Goal: Information Seeking & Learning: Check status

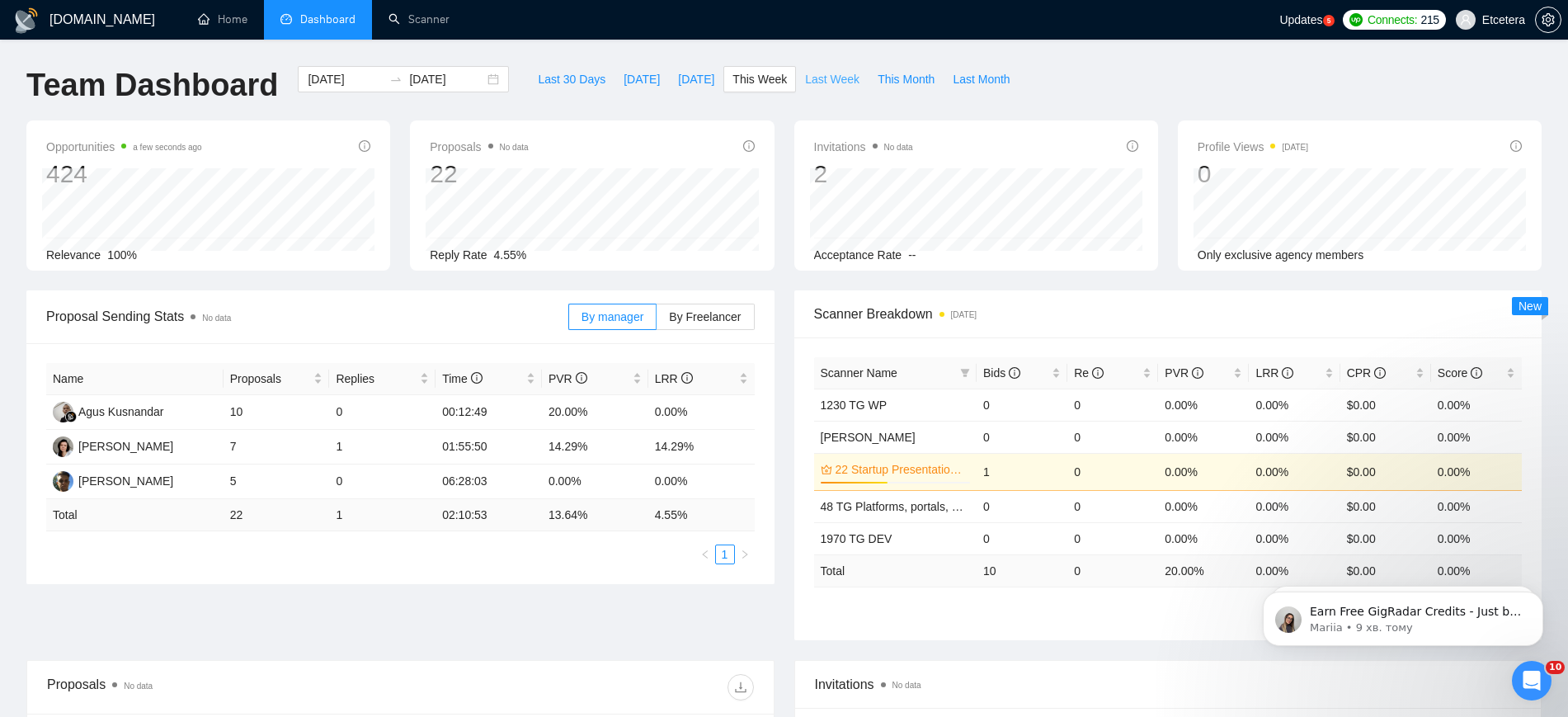
click at [805, 73] on span "Last Week" at bounding box center [832, 79] width 55 height 18
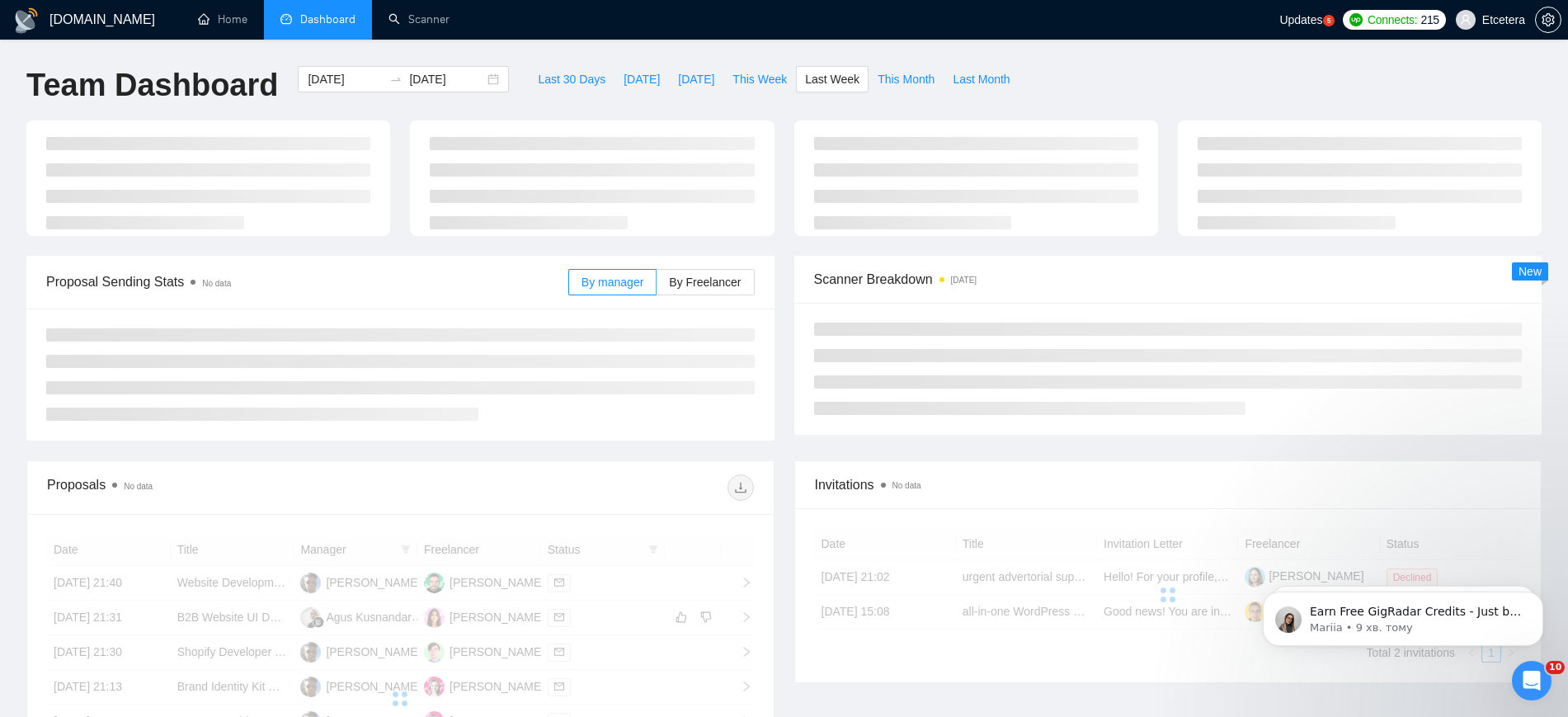
type input "2025-08-04"
type input "2025-08-10"
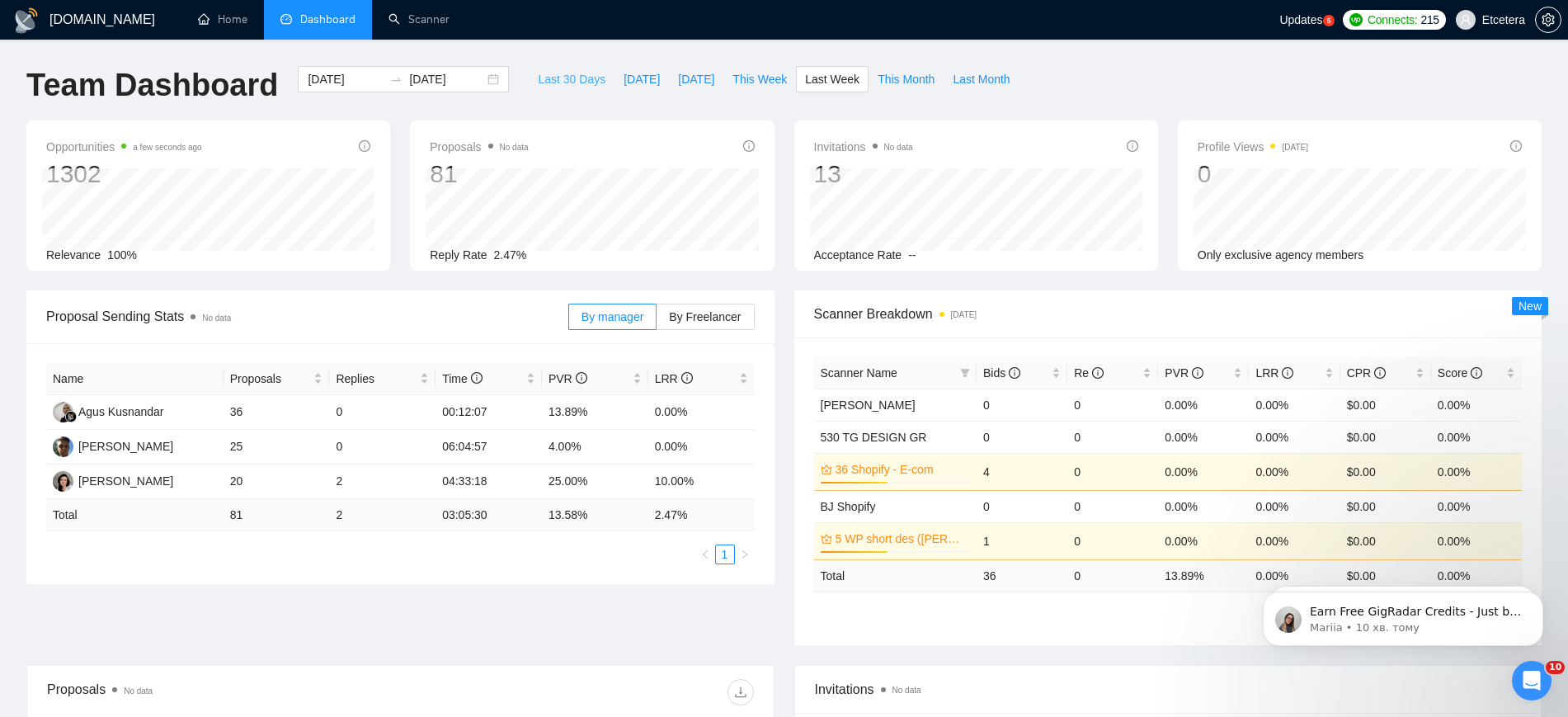
click at [545, 80] on span "Last 30 Days" at bounding box center [572, 79] width 68 height 18
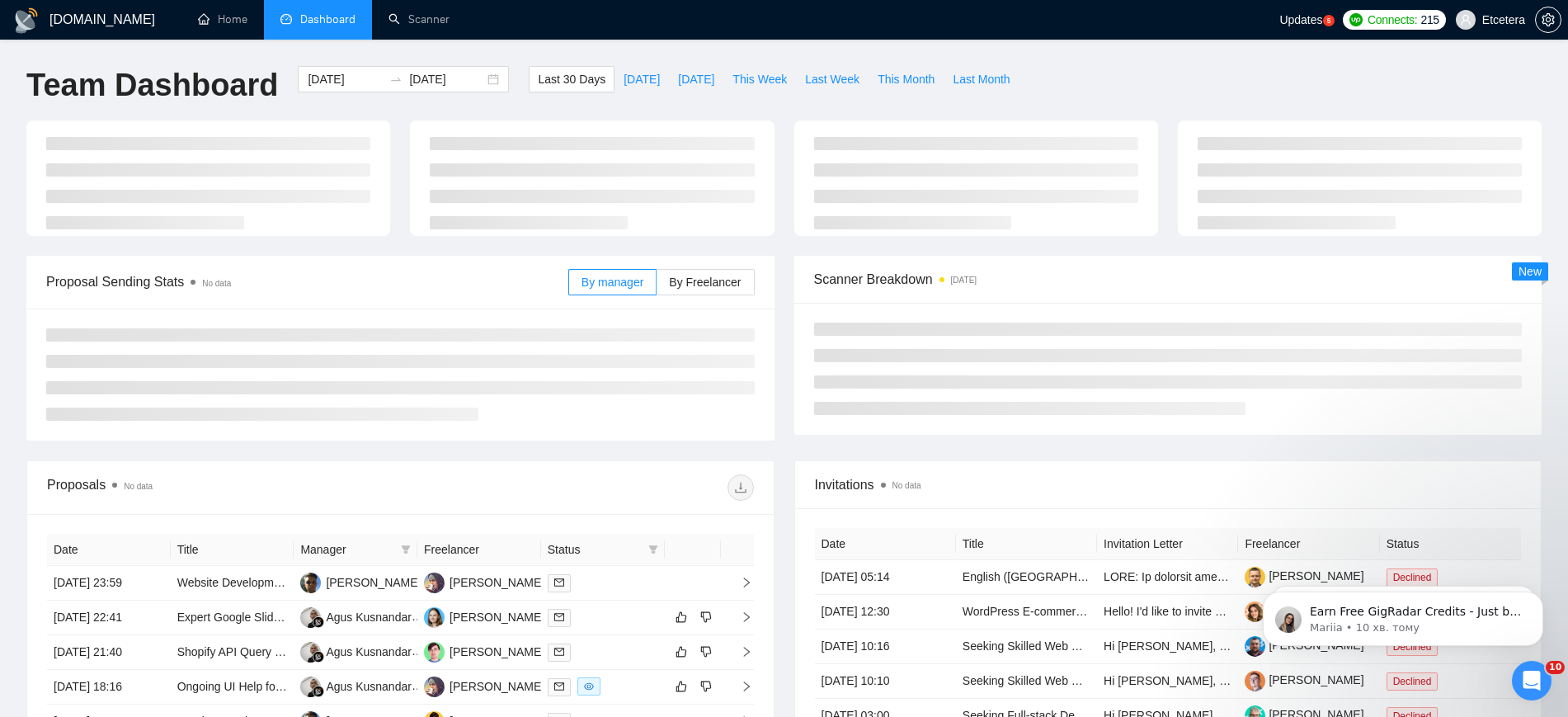
type input "2025-07-13"
type input "2025-08-12"
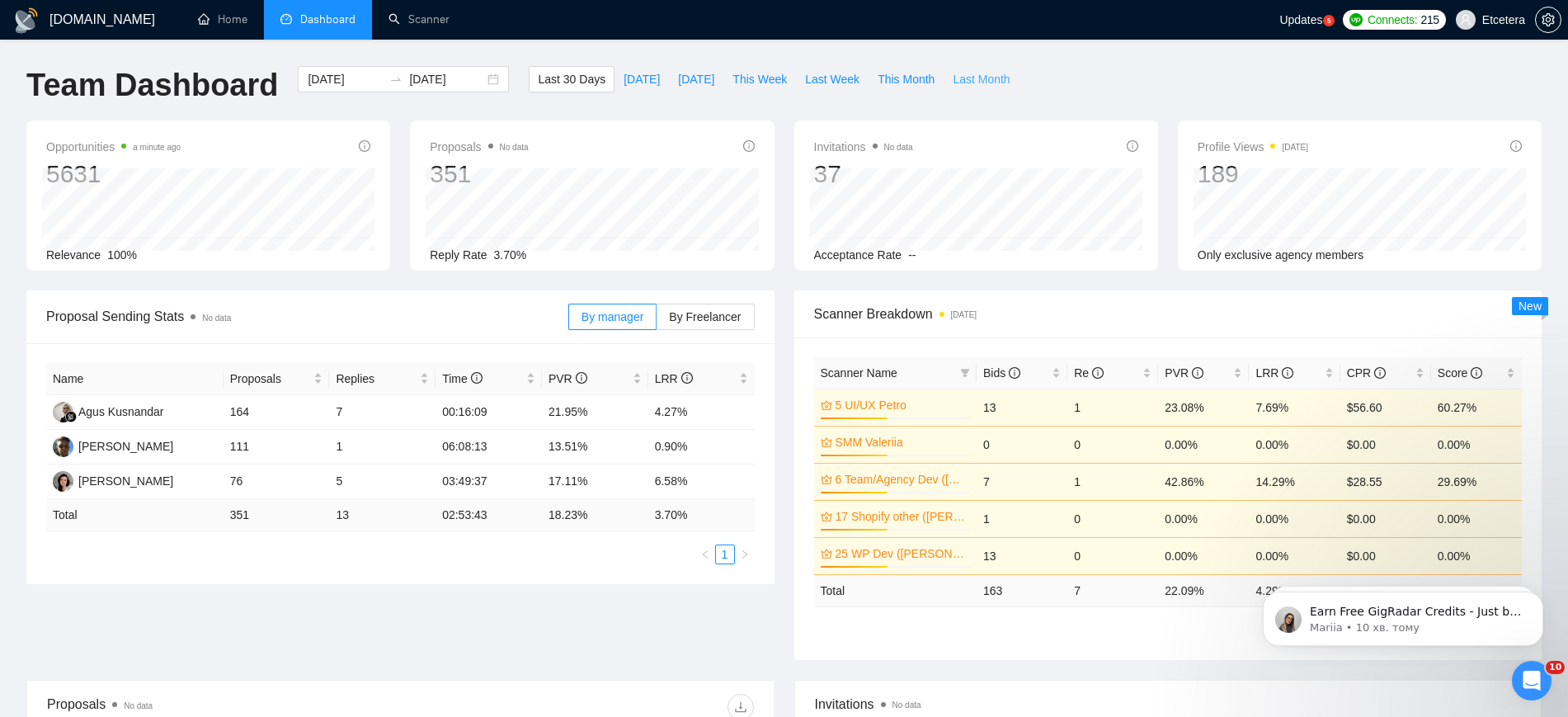
click at [952, 86] on span "Last Month" at bounding box center [981, 79] width 57 height 18
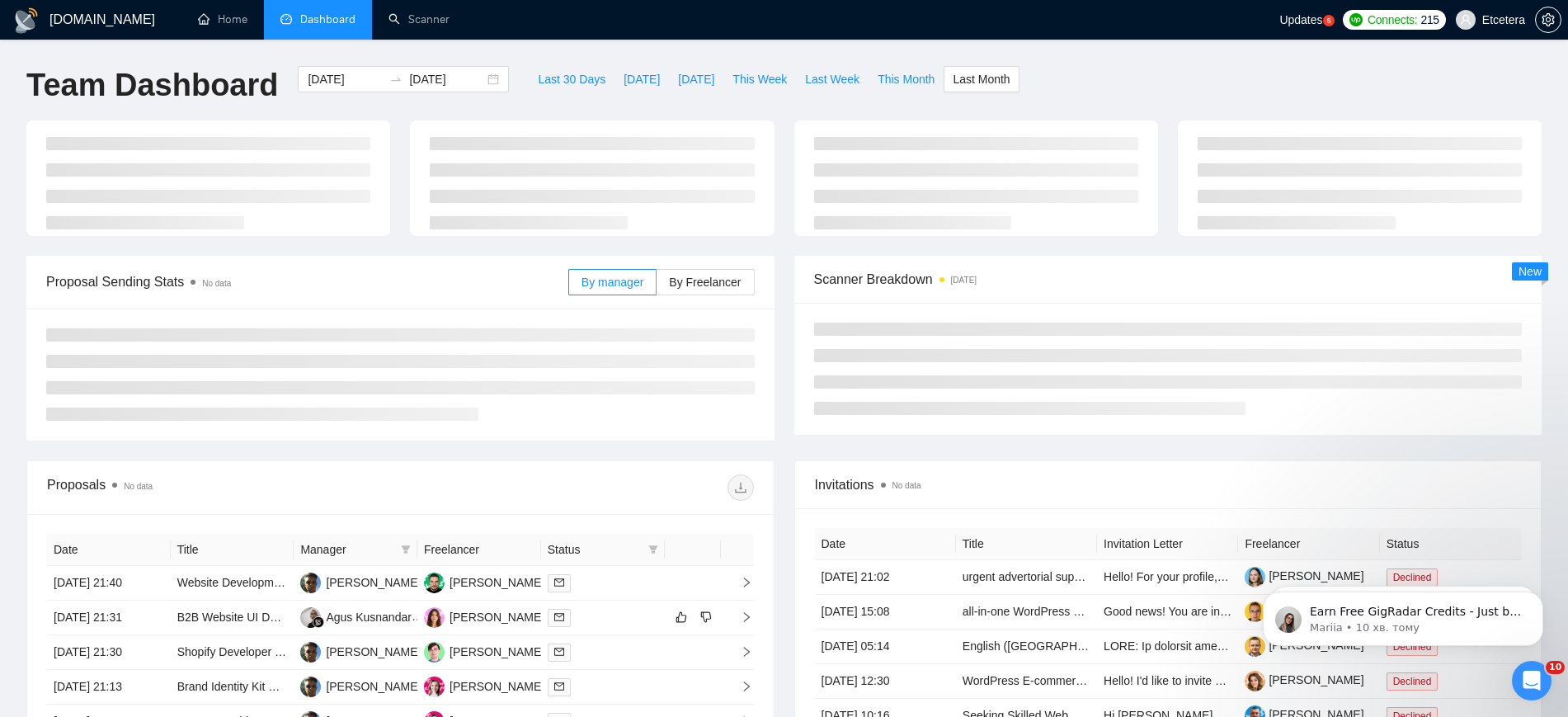
type input "2025-07-01"
type input "2025-07-31"
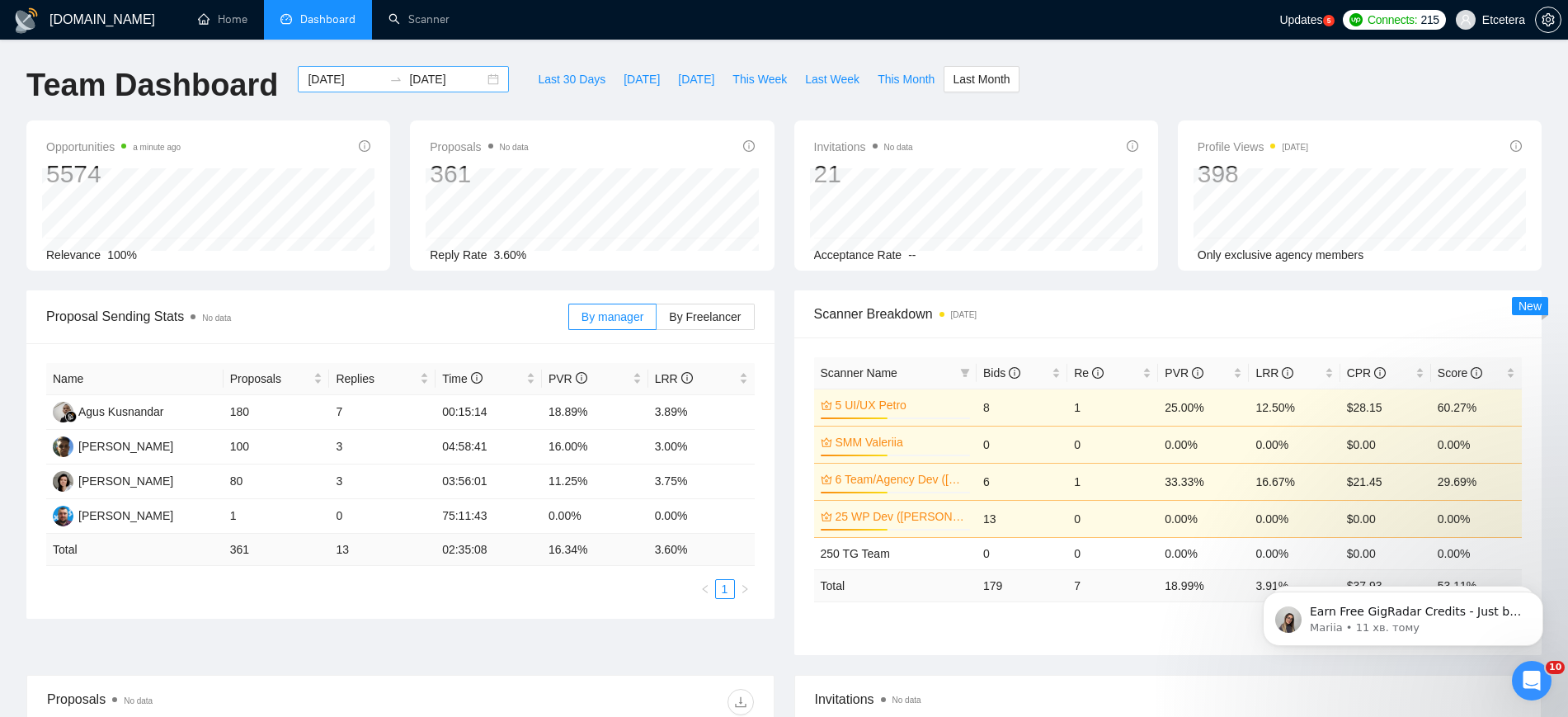
click at [482, 83] on div "2025-07-01 2025-07-31" at bounding box center [403, 80] width 211 height 27
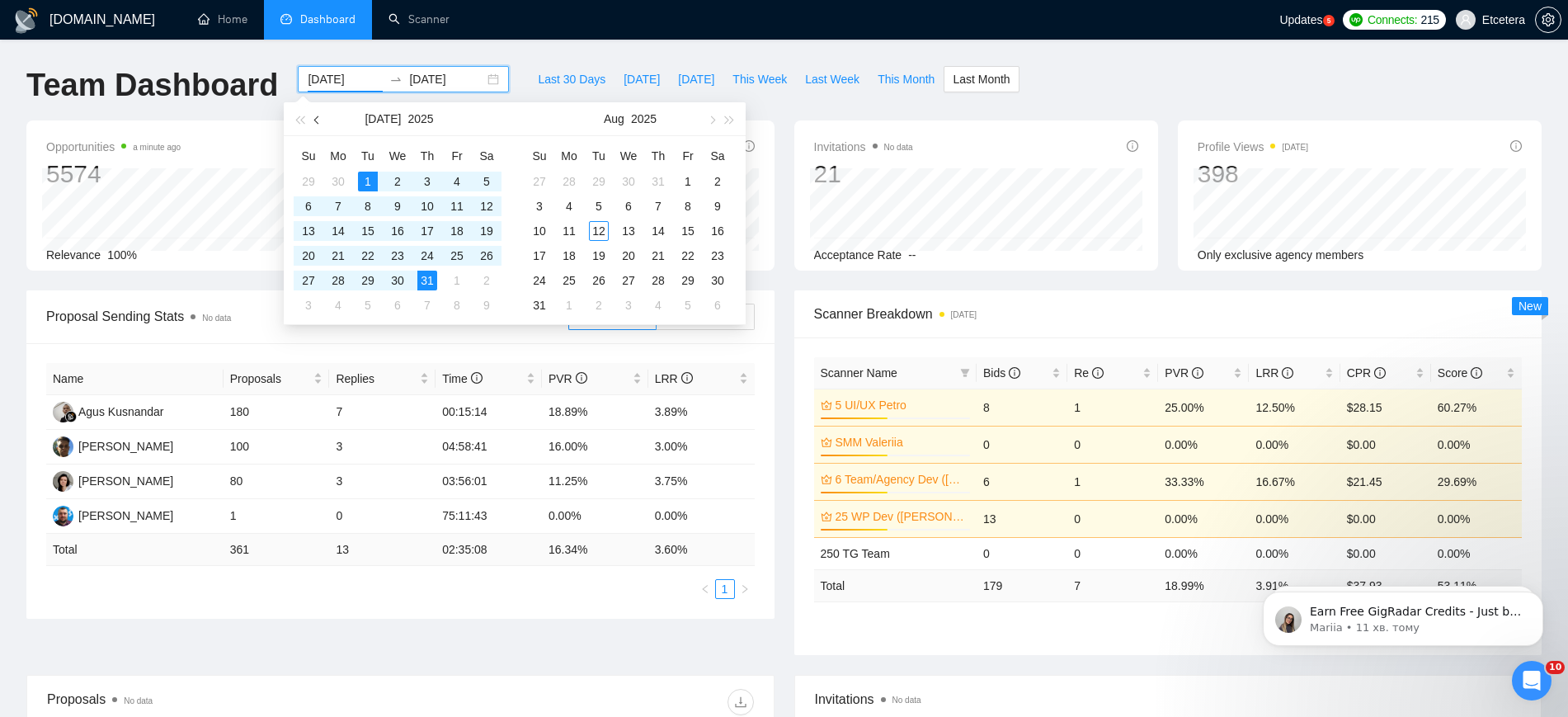
click at [313, 120] on button "button" at bounding box center [317, 118] width 18 height 33
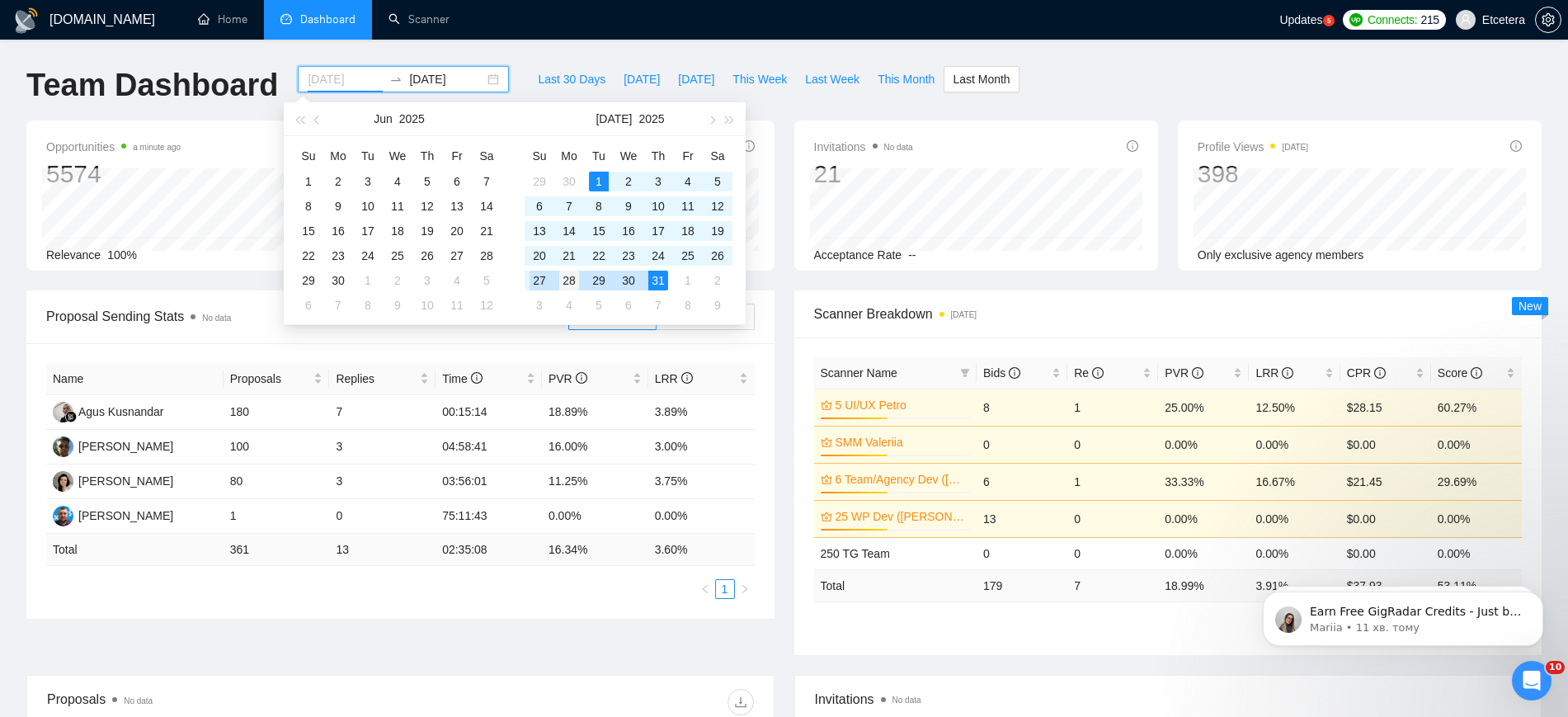
type input "2025-07-28"
click at [569, 281] on div "28" at bounding box center [569, 281] width 20 height 20
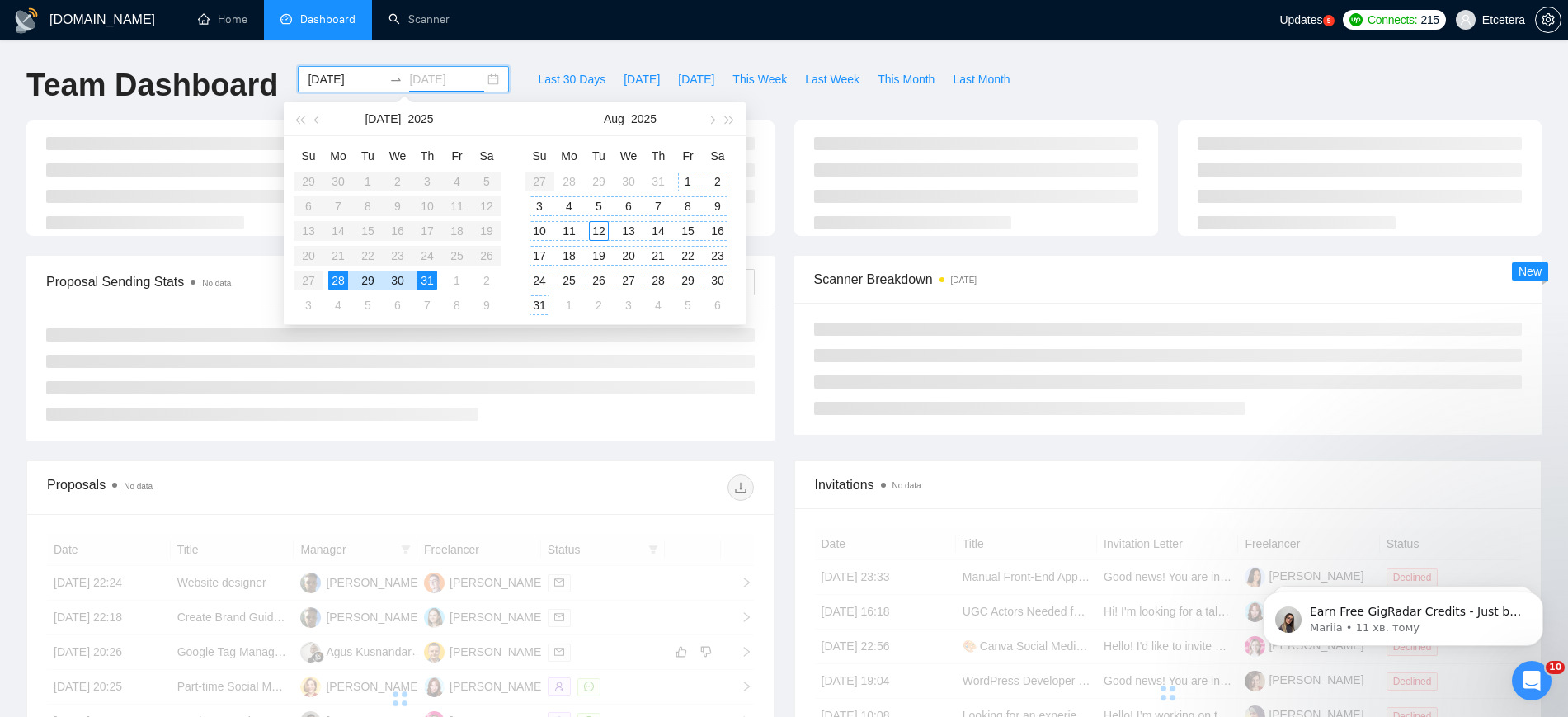
type input "2025-08-31"
click at [536, 303] on div "31" at bounding box center [540, 305] width 20 height 20
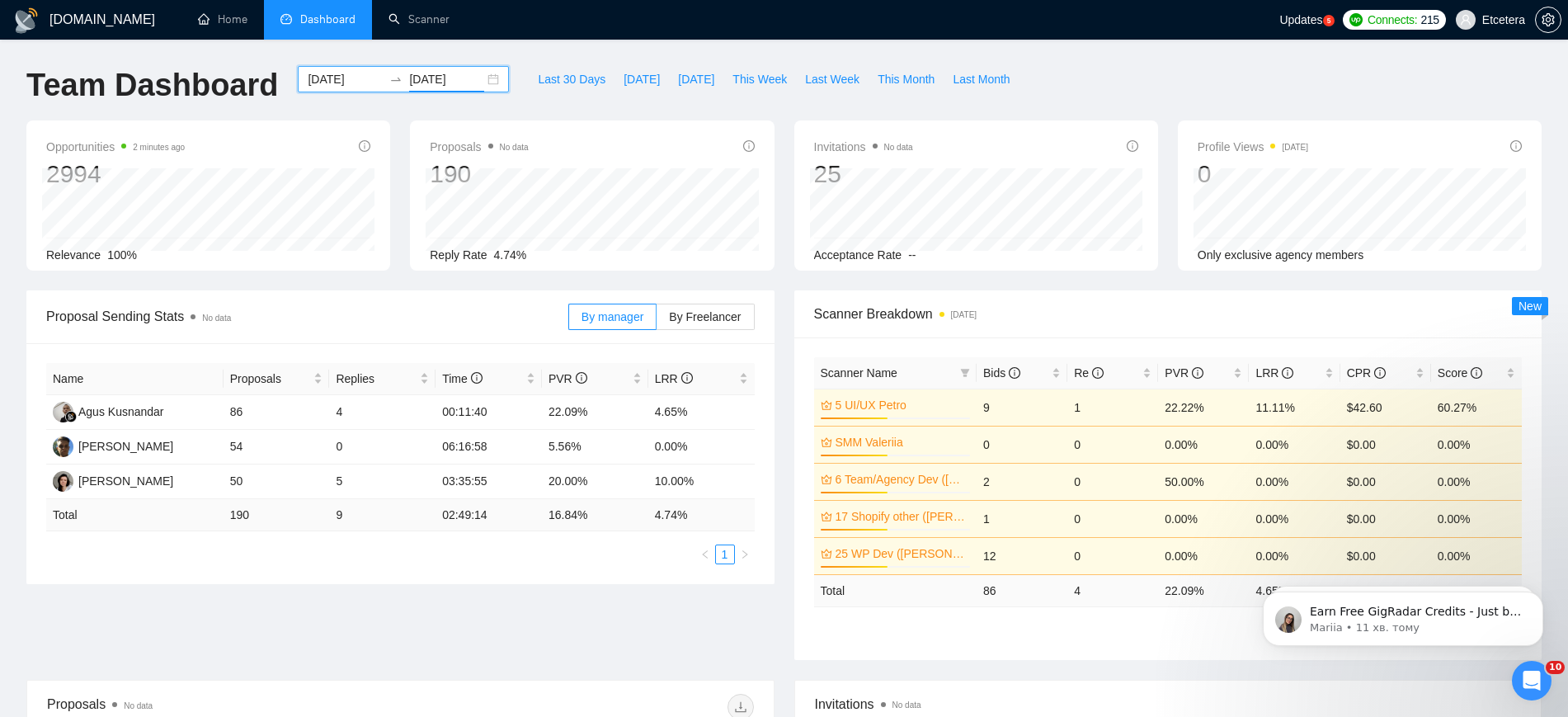
drag, startPoint x: 482, startPoint y: 78, endPoint x: 482, endPoint y: 91, distance: 13.0
click at [482, 78] on div "2025-07-28 2025-08-31" at bounding box center [403, 80] width 211 height 27
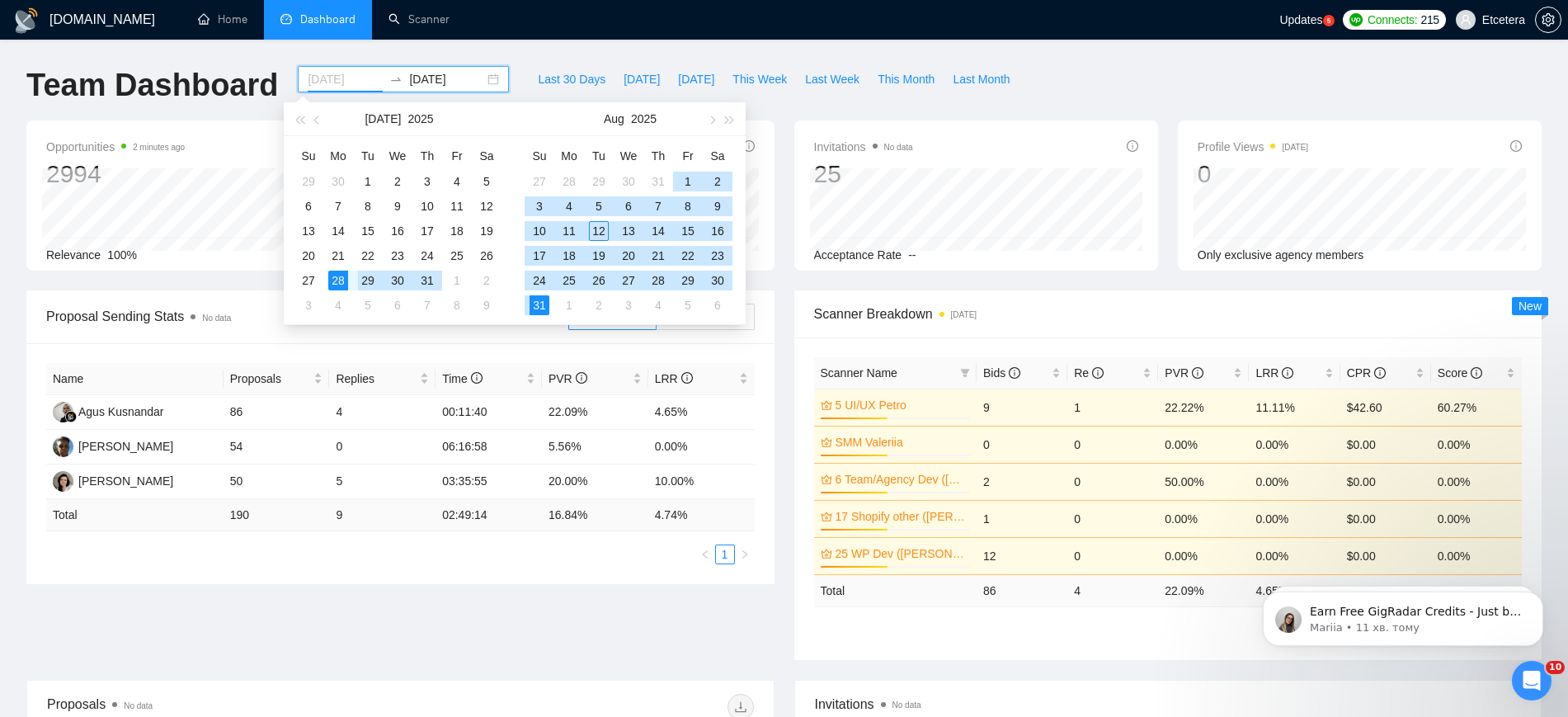
type input "2025-07-28"
click at [335, 281] on div "28" at bounding box center [338, 281] width 20 height 20
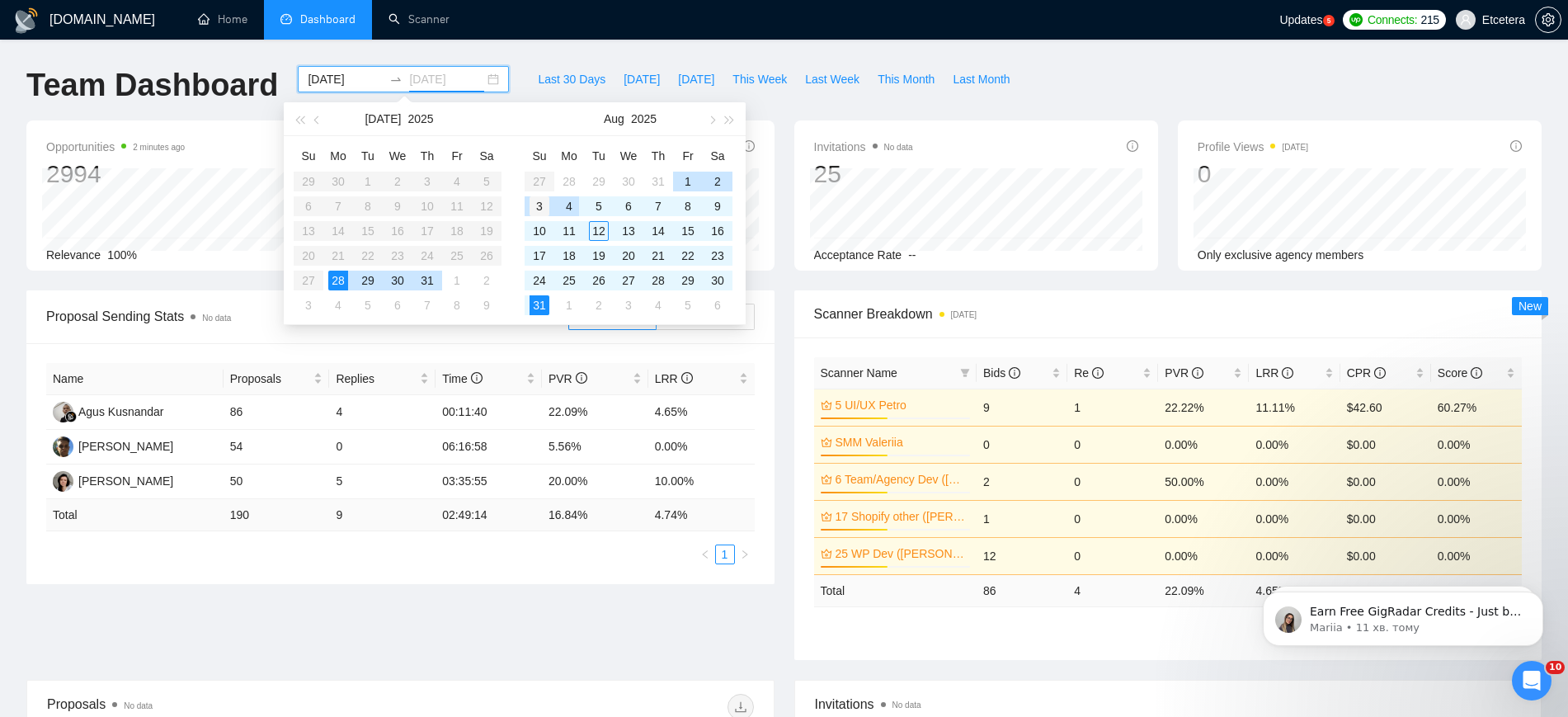
type input "2025-08-03"
click at [538, 207] on div "3" at bounding box center [540, 207] width 20 height 20
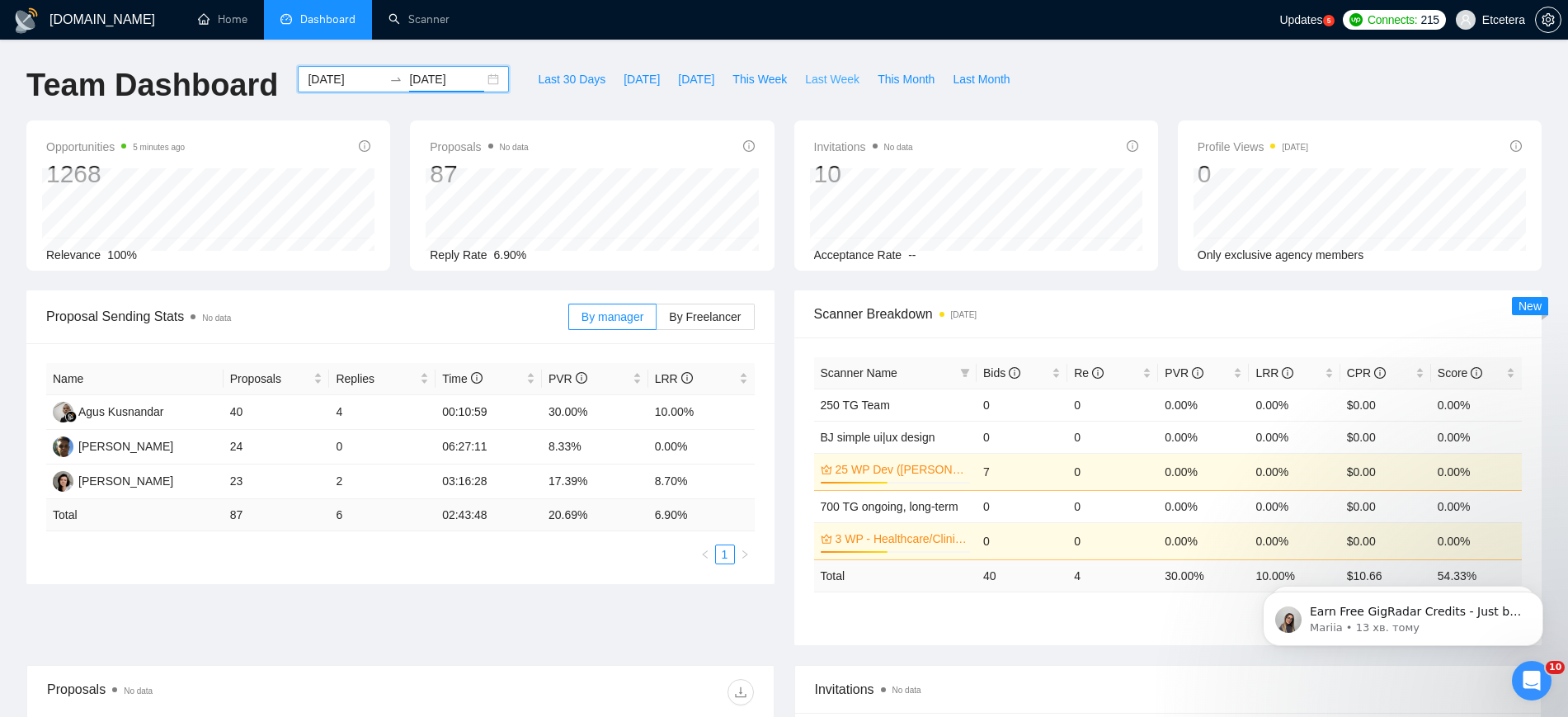
click at [807, 79] on span "Last Week" at bounding box center [832, 79] width 55 height 18
type input "2025-08-04"
type input "2025-08-10"
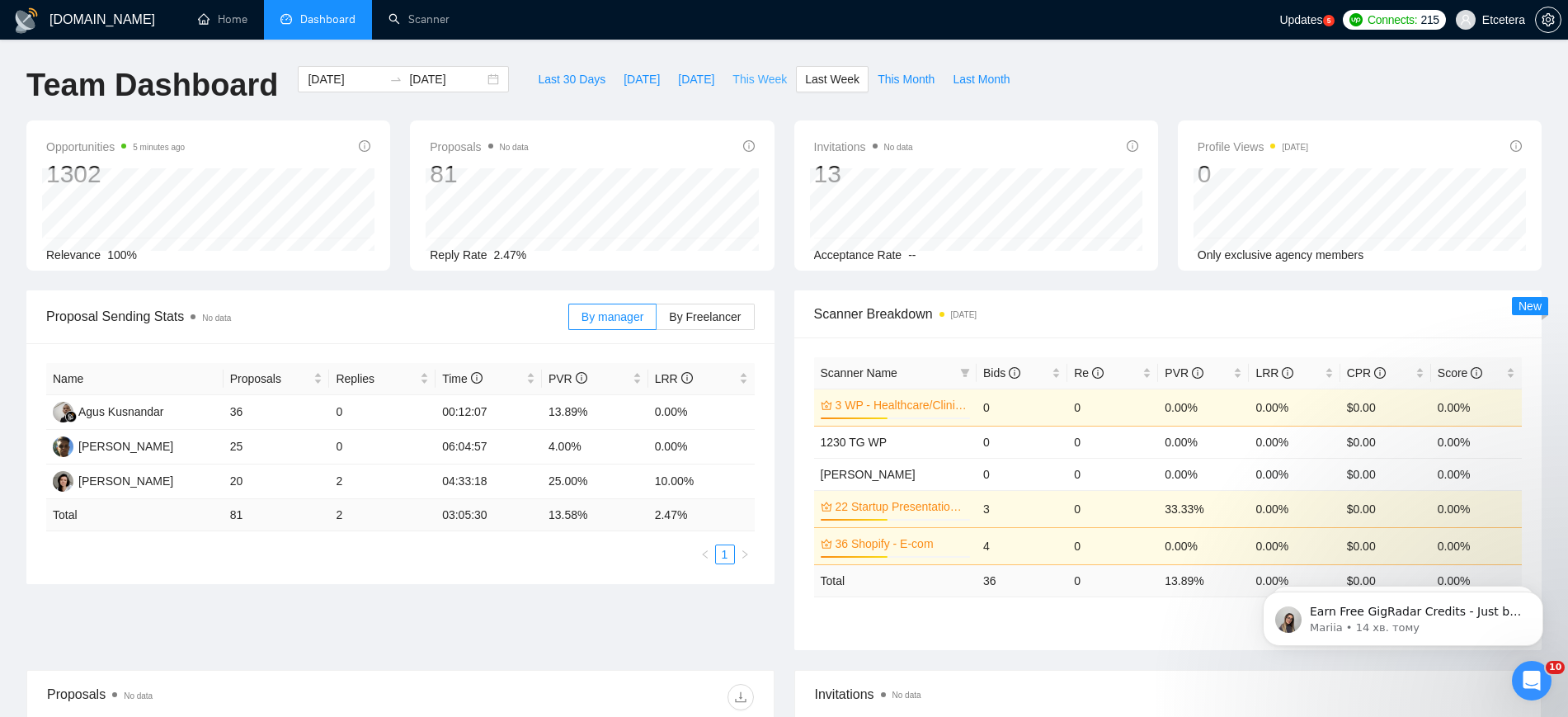
click at [745, 84] on span "This Week" at bounding box center [759, 79] width 55 height 18
type input "[DATE]"
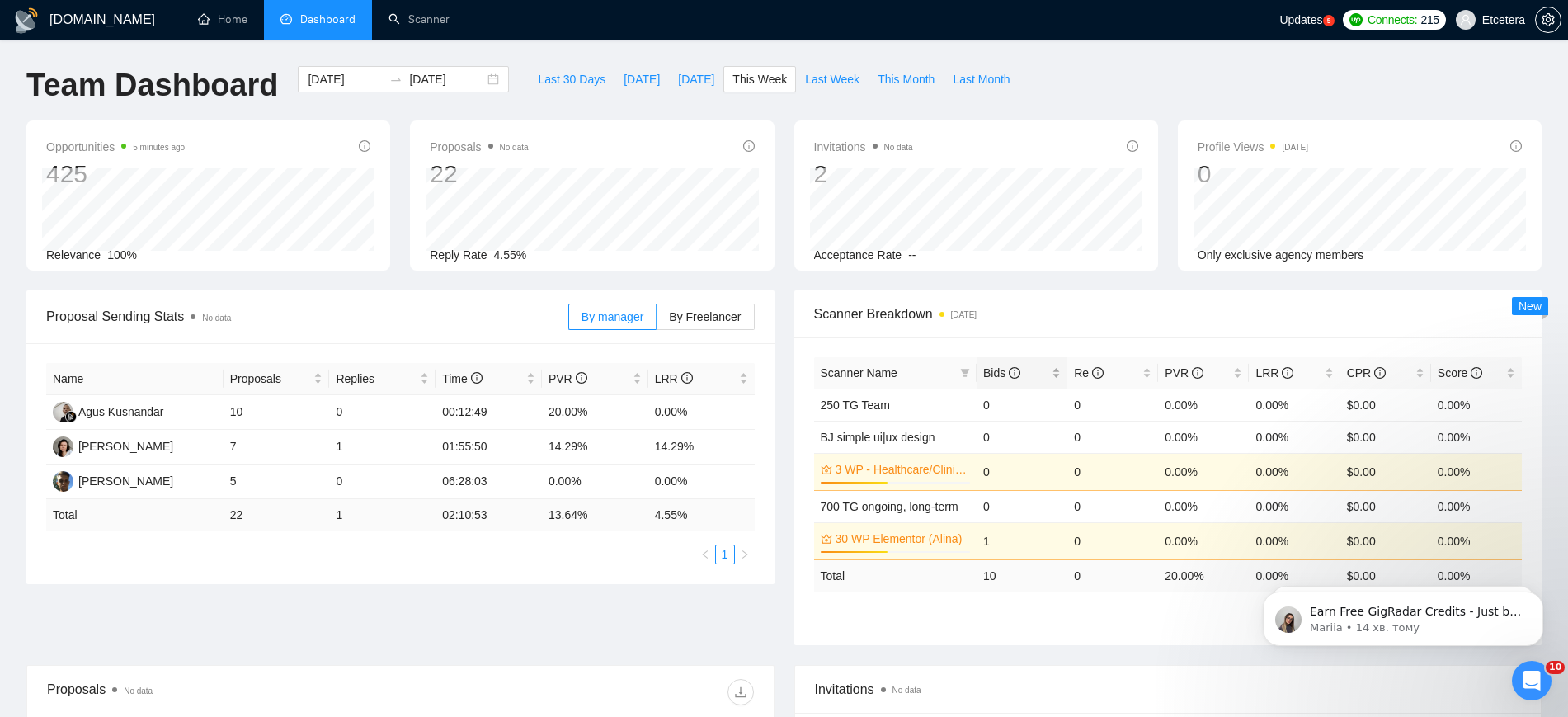
click at [1055, 370] on div "Bids" at bounding box center [1021, 373] width 78 height 18
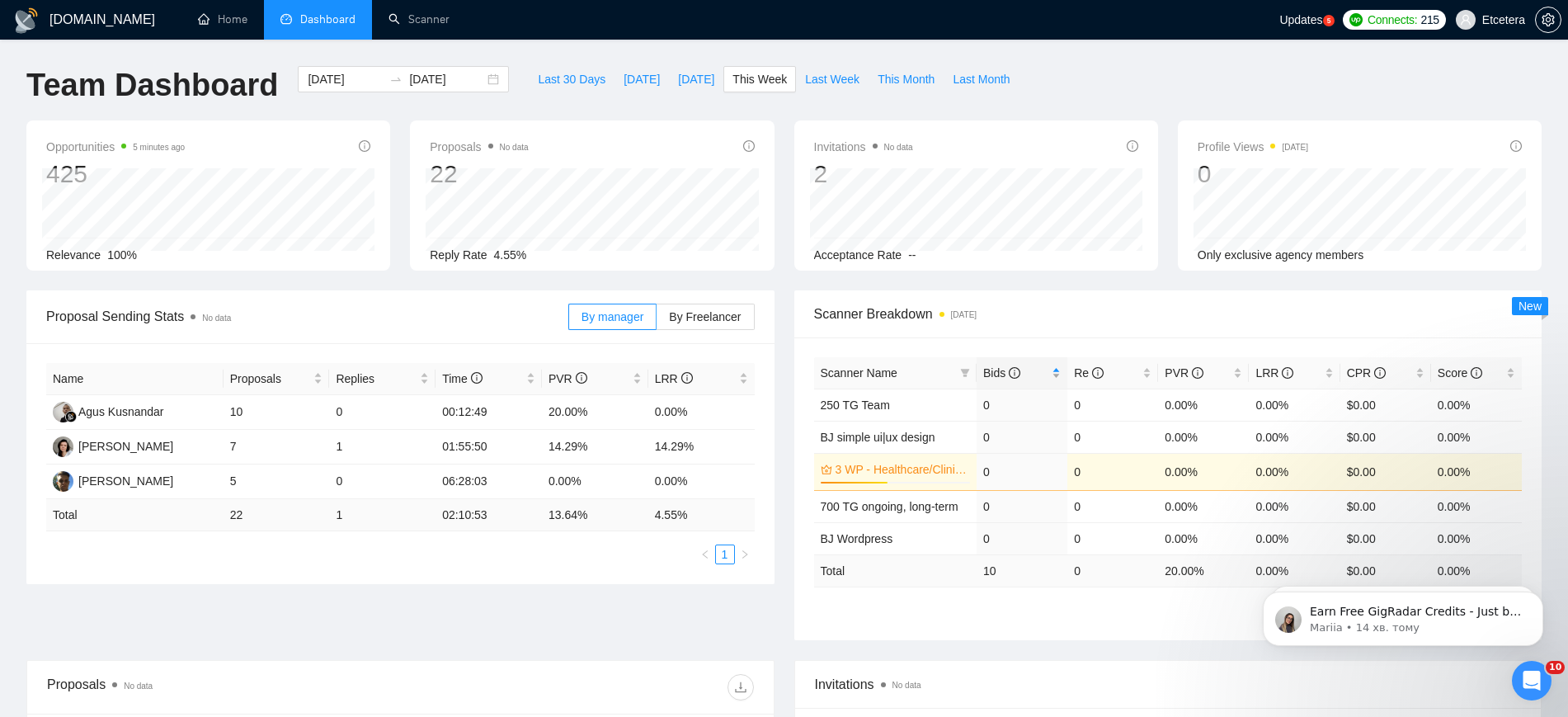
click at [1055, 370] on div "Bids" at bounding box center [1021, 373] width 78 height 18
